Goal: Information Seeking & Learning: Stay updated

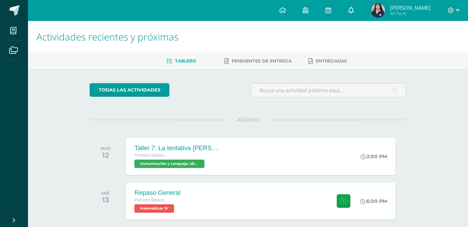
click at [351, 12] on icon at bounding box center [351, 10] width 6 height 6
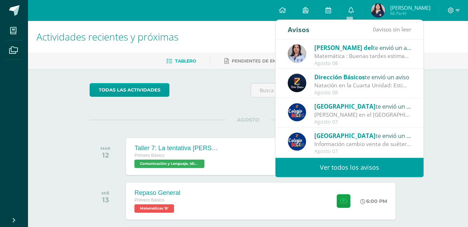
click at [343, 83] on div "Natación en la Cuarta Unidad: Estimados padres y madres de familia: Reciban un …" at bounding box center [362, 86] width 97 height 8
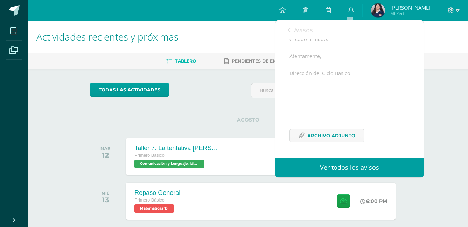
scroll to position [145, 0]
click at [327, 139] on span "Archivo Adjunto" at bounding box center [331, 135] width 48 height 13
click at [289, 22] on link "Avisos" at bounding box center [300, 30] width 25 height 20
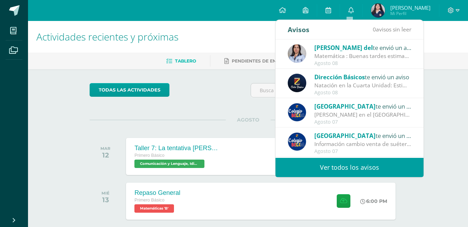
scroll to position [35, 0]
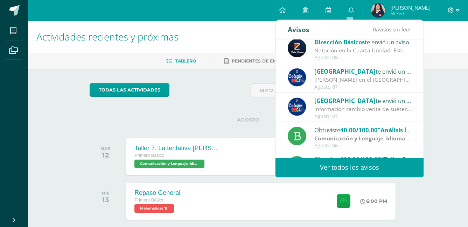
click at [375, 118] on div "Agosto 07" at bounding box center [362, 117] width 97 height 6
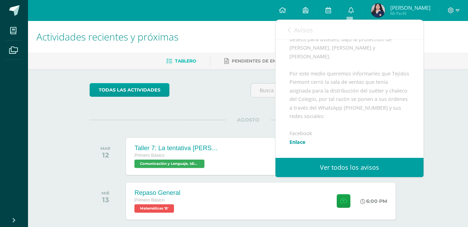
scroll to position [105, 0]
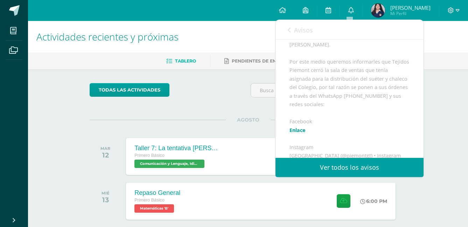
click at [292, 28] on link "Avisos" at bounding box center [300, 30] width 25 height 20
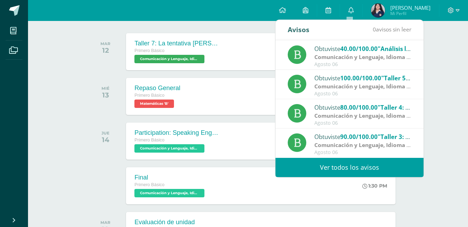
click at [370, 161] on link "Ver todos los avisos" at bounding box center [349, 167] width 148 height 19
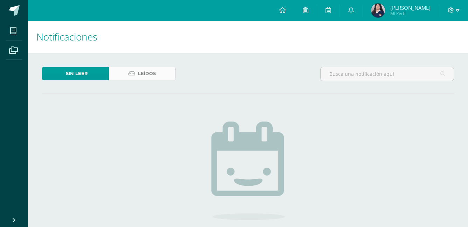
click at [169, 75] on link "Leídos" at bounding box center [142, 74] width 67 height 14
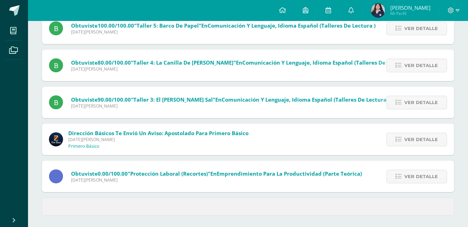
scroll to position [283, 0]
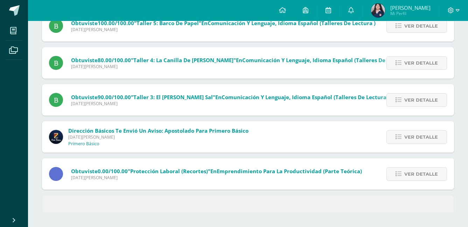
click at [200, 129] on span "Dirección Básicos te envió un aviso: Apostolado para Primero Básico" at bounding box center [158, 130] width 180 height 7
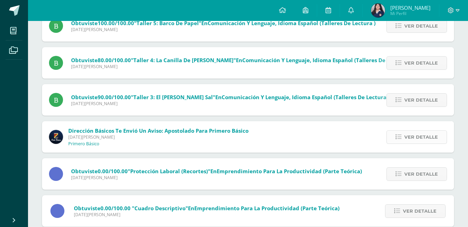
click at [420, 140] on span "Ver detalle" at bounding box center [421, 137] width 34 height 13
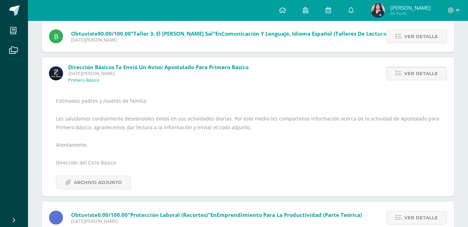
scroll to position [353, 0]
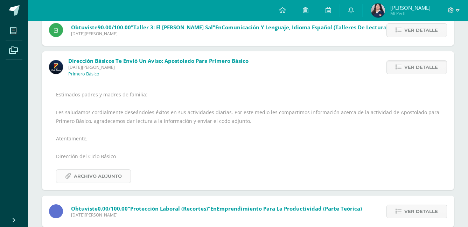
click at [119, 174] on span "Archivo Adjunto" at bounding box center [98, 176] width 48 height 13
